Goal: Find specific page/section: Find specific page/section

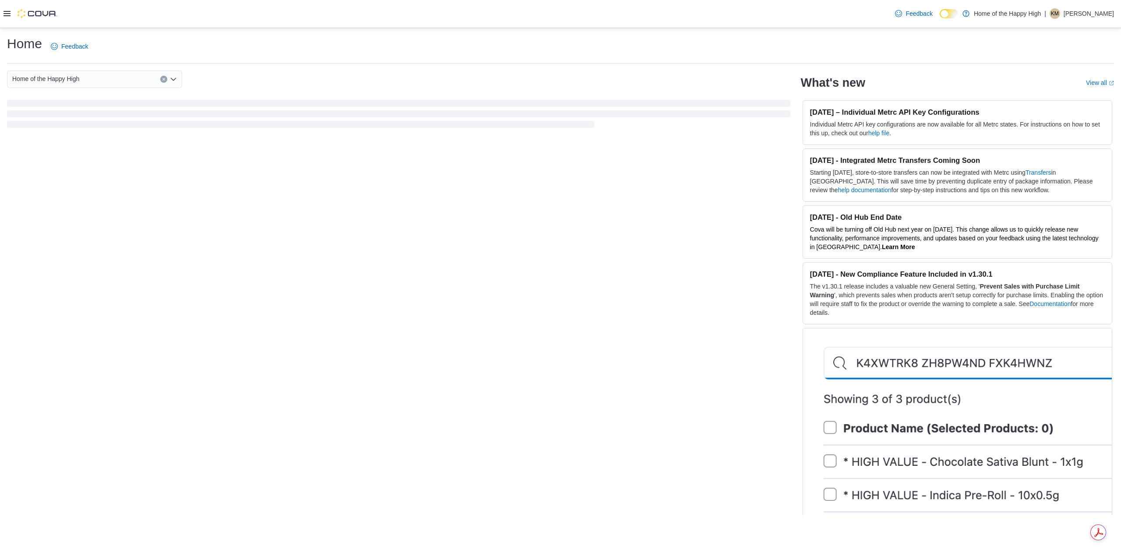
click at [3, 15] on div "Feedback Dark Mode Home of the Happy High | KM [PERSON_NAME]" at bounding box center [560, 14] width 1121 height 28
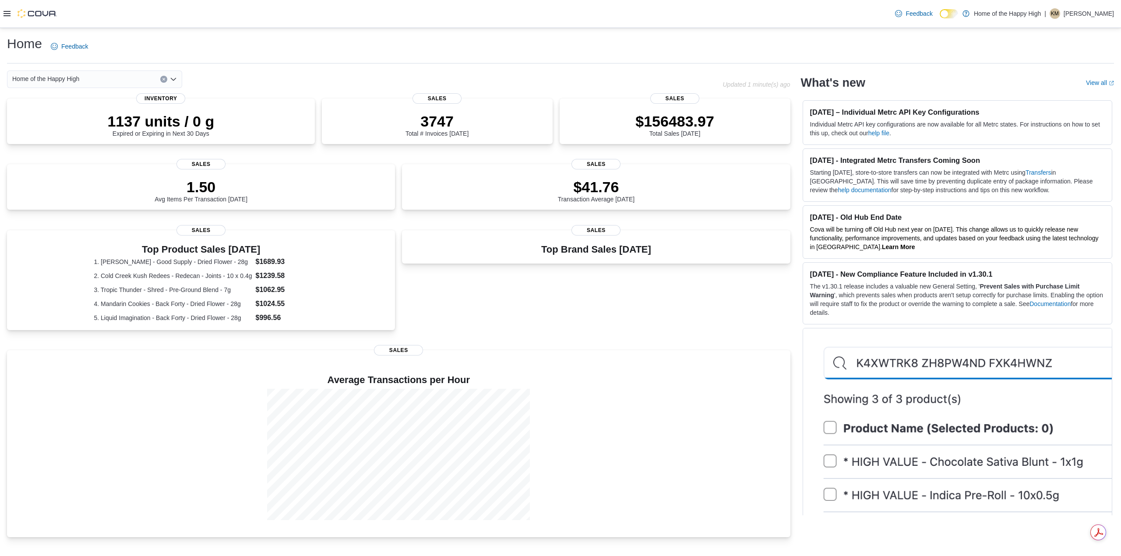
click at [6, 13] on icon at bounding box center [7, 13] width 7 height 7
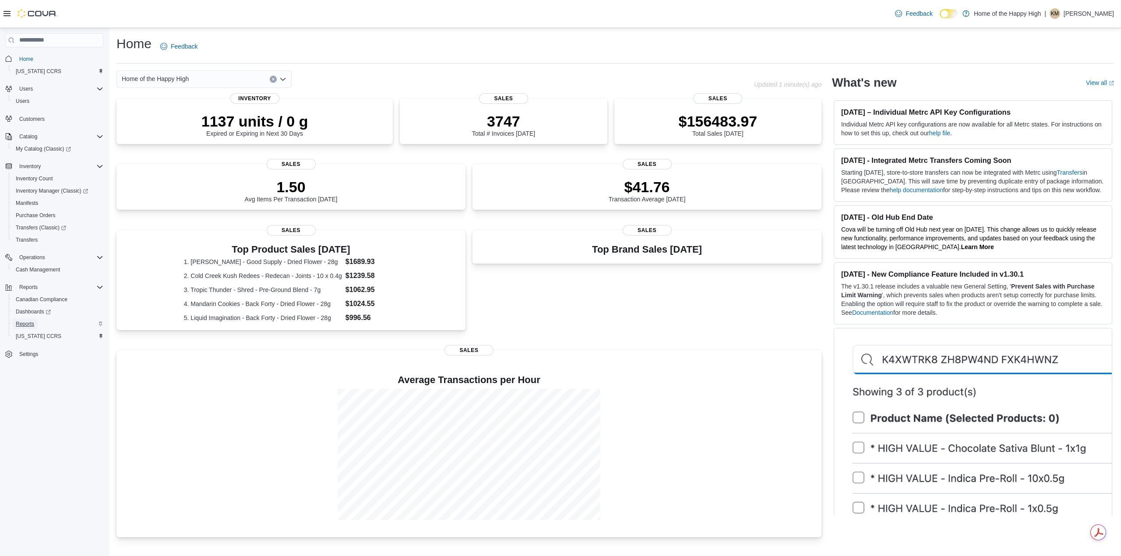
click at [25, 328] on span "Reports" at bounding box center [25, 324] width 18 height 7
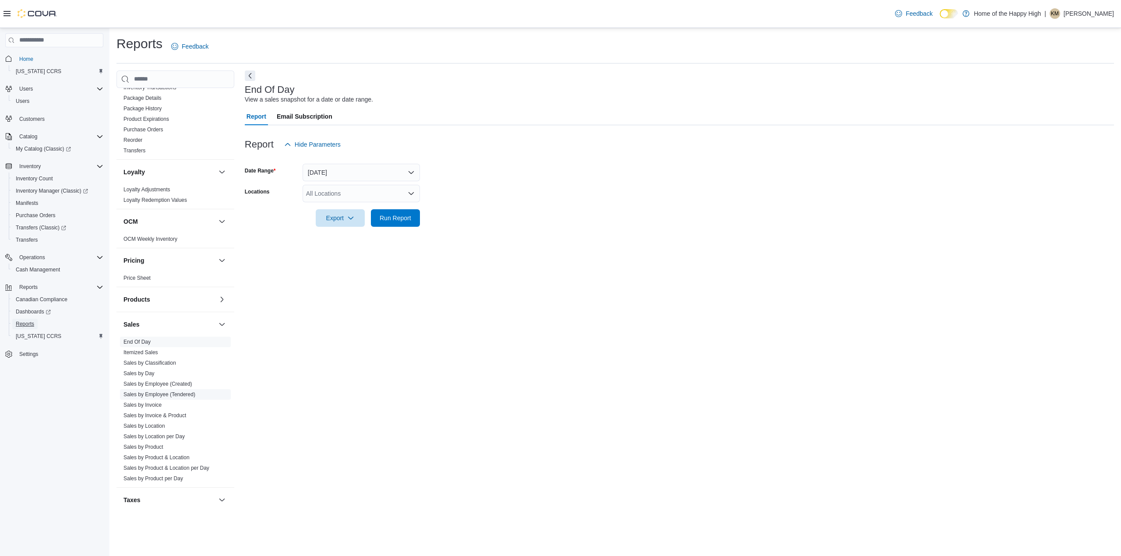
scroll to position [362, 0]
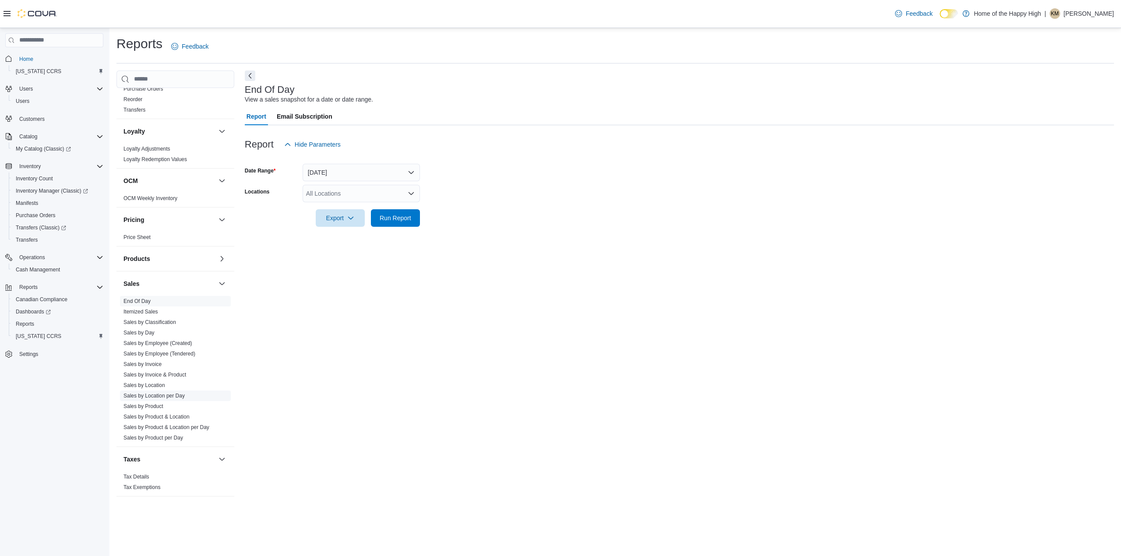
click at [169, 393] on link "Sales by Location per Day" at bounding box center [153, 396] width 61 height 6
